Goal: Contribute content: Contribute content

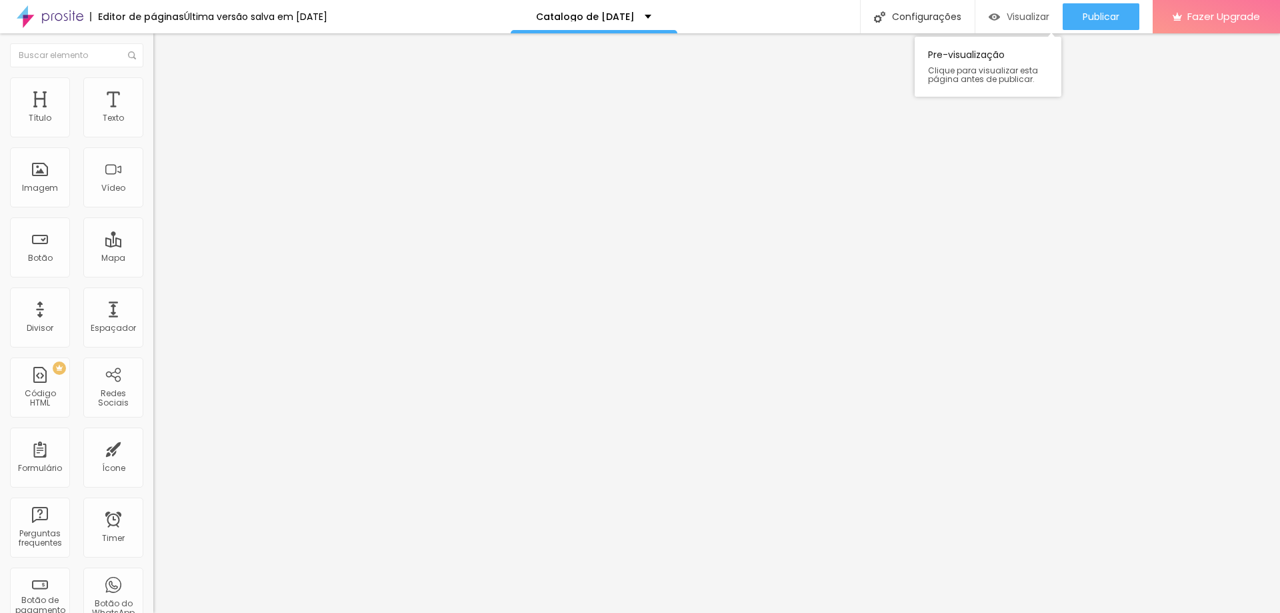
click at [1020, 22] on span "Visualizar" at bounding box center [1028, 16] width 43 height 11
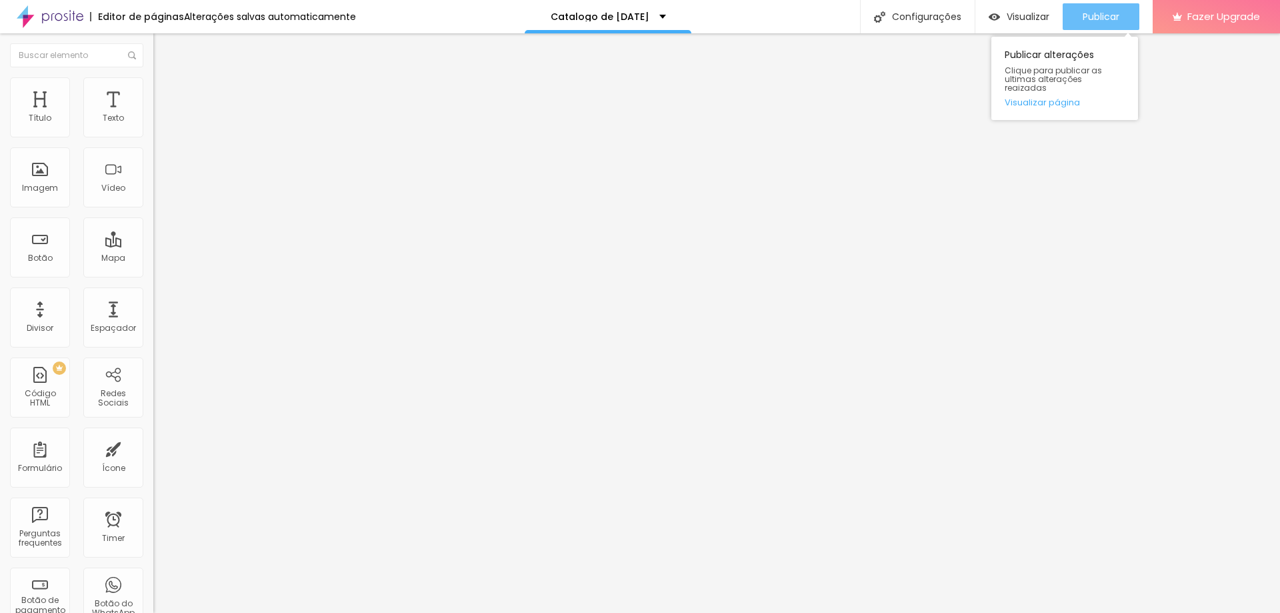
click at [1098, 24] on div "Publicar" at bounding box center [1101, 16] width 37 height 27
click at [1090, 8] on div "Publicar" at bounding box center [1101, 16] width 37 height 27
click at [1076, 9] on button "Publicar" at bounding box center [1101, 16] width 77 height 27
click at [1094, 15] on span "Publicar" at bounding box center [1101, 16] width 37 height 11
click at [1099, 21] on span "Publicar" at bounding box center [1101, 16] width 37 height 11
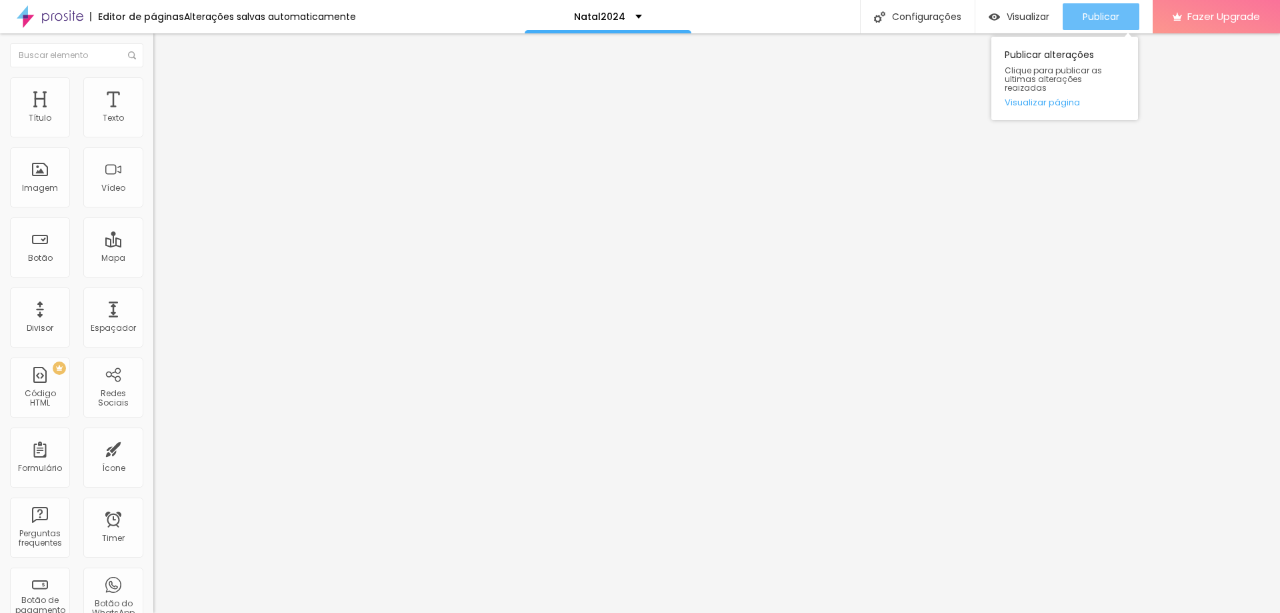
click at [1099, 13] on span "Publicar" at bounding box center [1101, 16] width 37 height 11
click at [1098, 11] on span "Publicar" at bounding box center [1101, 16] width 37 height 11
click at [1090, 15] on span "Publicar" at bounding box center [1101, 16] width 37 height 11
click at [1006, 7] on div "Visualizar" at bounding box center [1019, 16] width 61 height 27
